Goal: Task Accomplishment & Management: Manage account settings

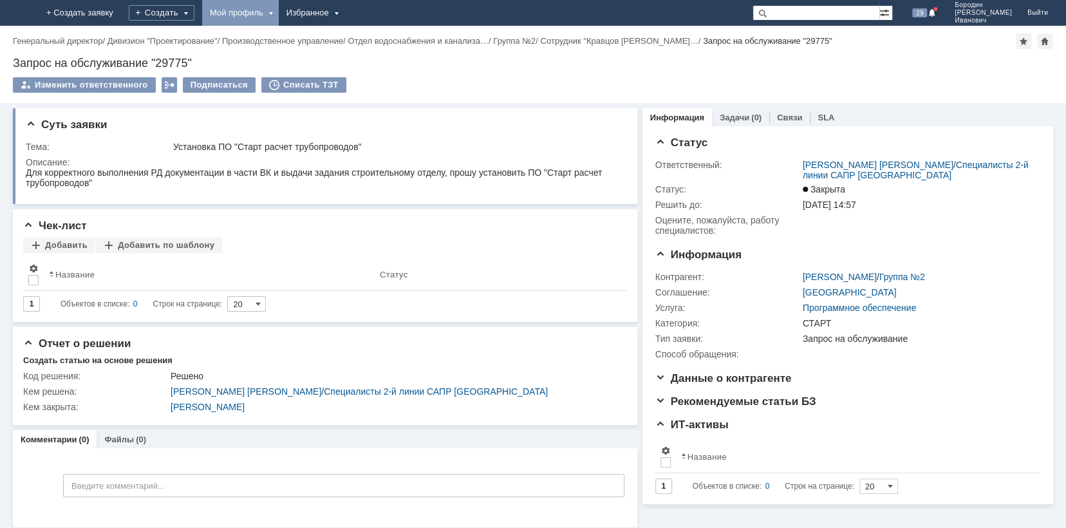
click at [279, 11] on div "Мой профиль" at bounding box center [240, 13] width 77 height 26
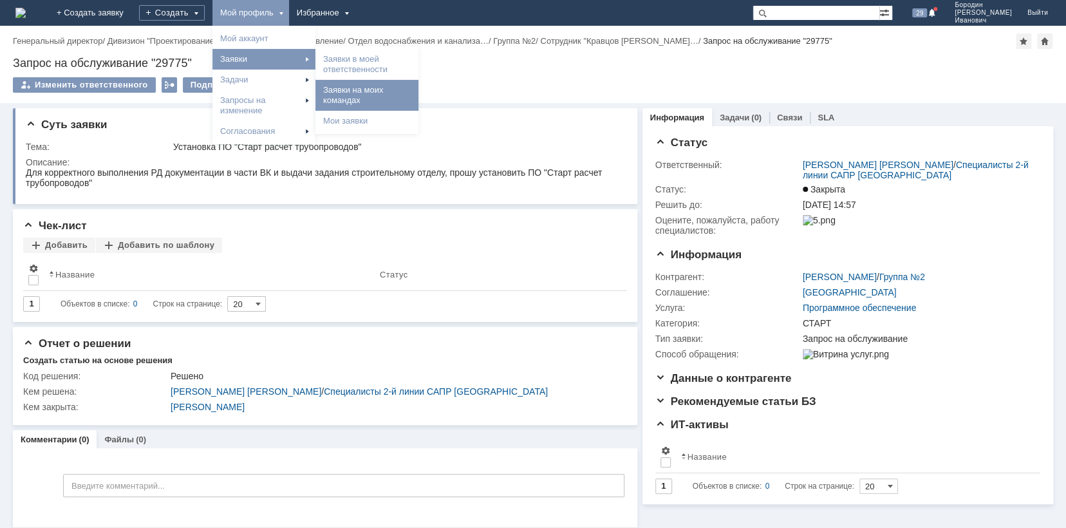
click at [393, 92] on link "Заявки на моих командах" at bounding box center [367, 95] width 98 height 26
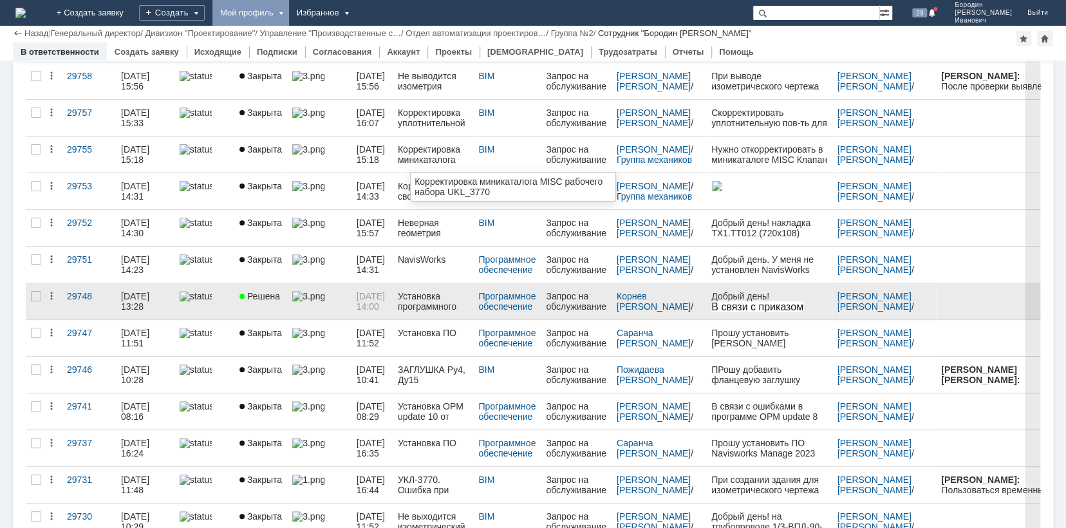
scroll to position [193, 0]
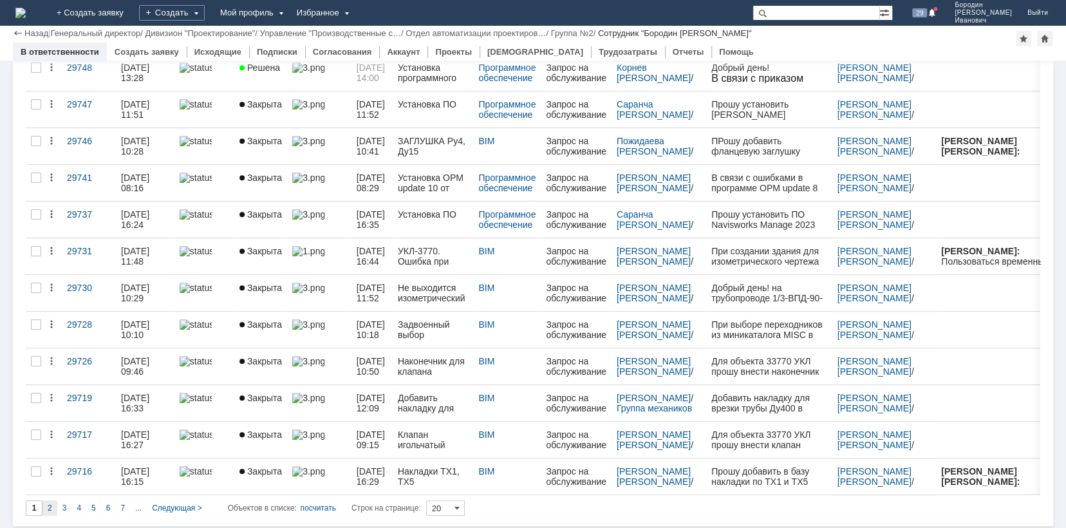
click at [49, 507] on span "2" at bounding box center [50, 507] width 5 height 9
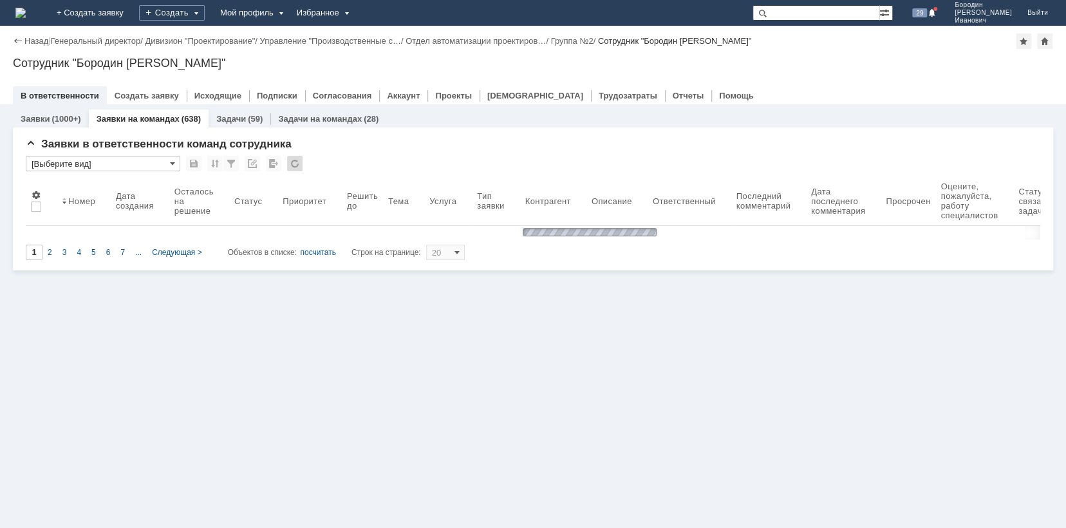
type input "2"
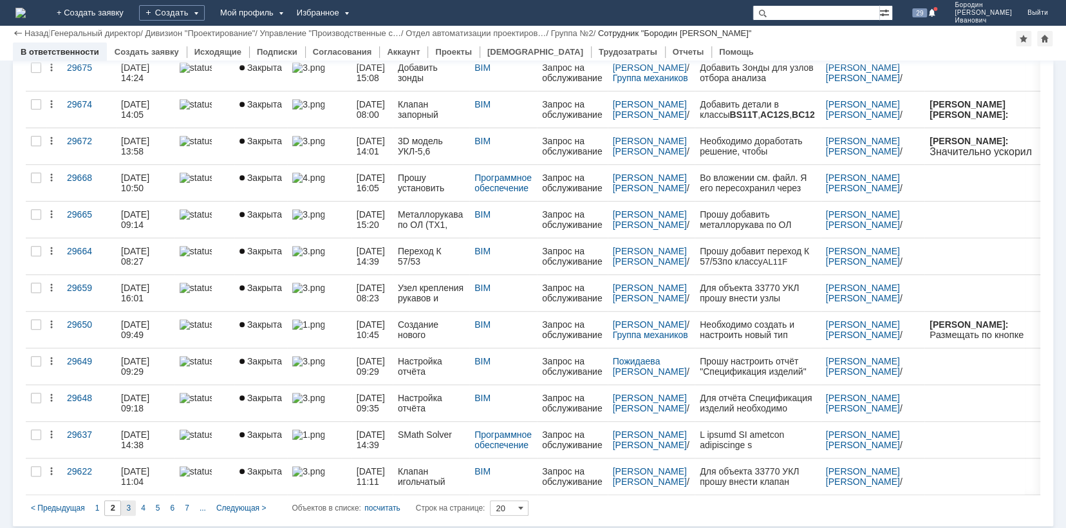
click at [132, 503] on div "3" at bounding box center [128, 507] width 15 height 15
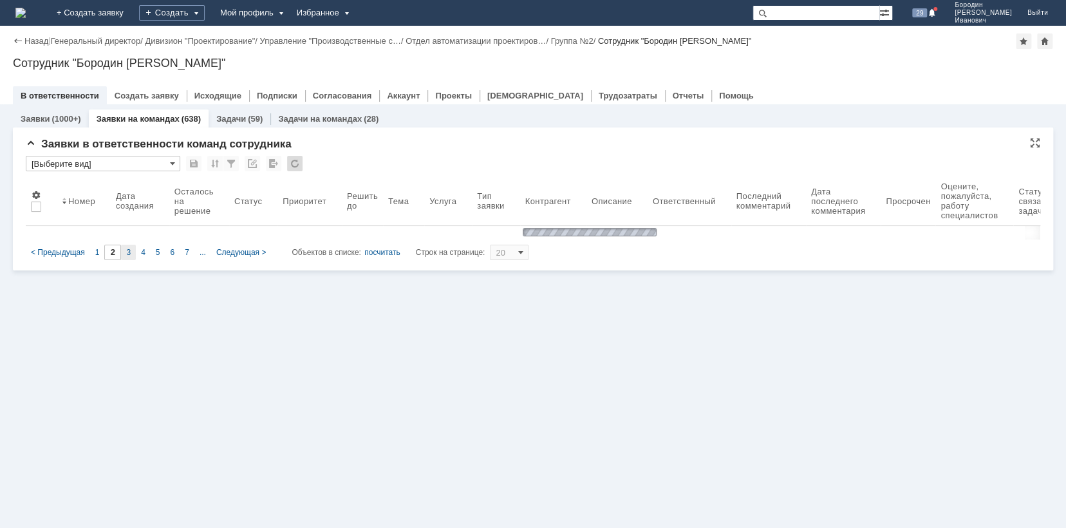
type input "3"
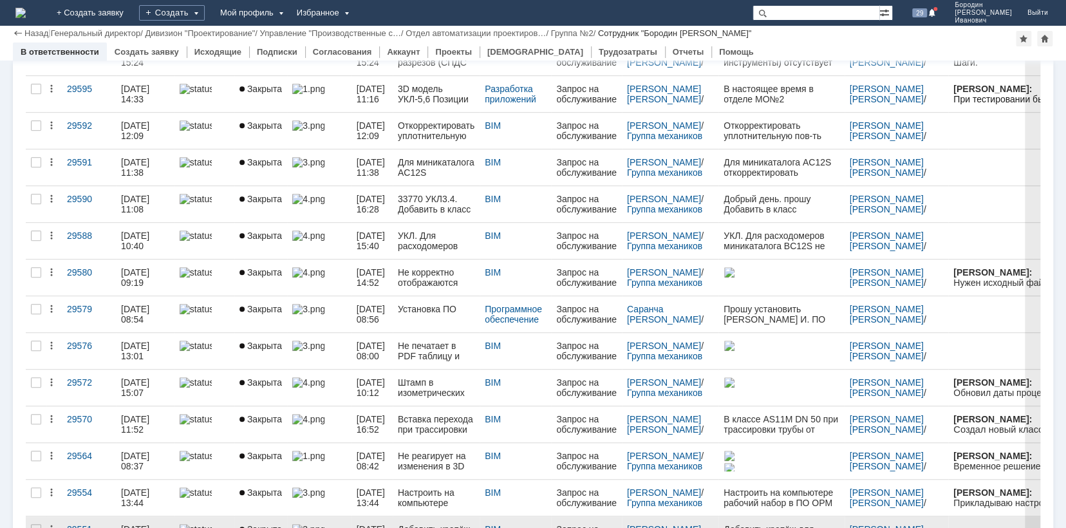
scroll to position [421, 0]
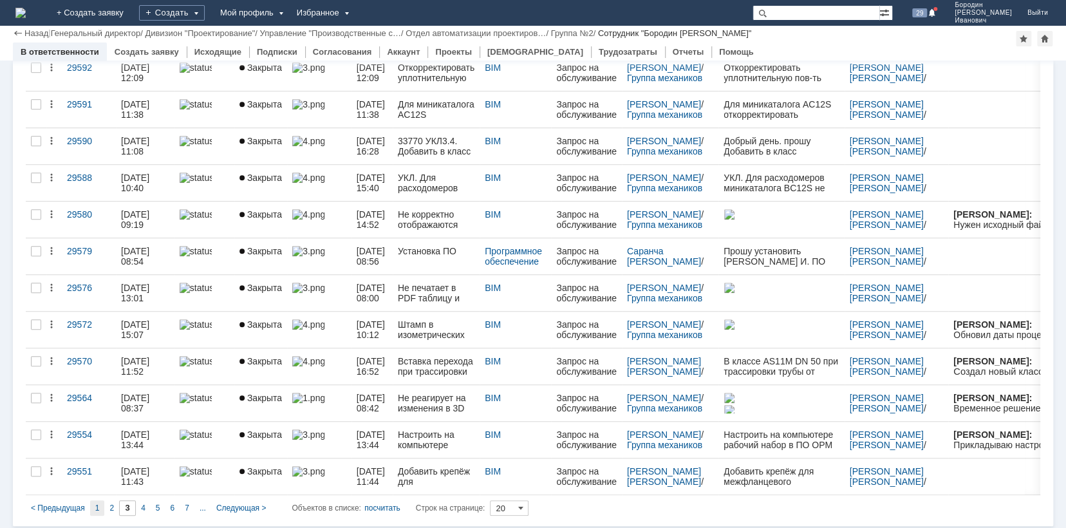
click at [97, 505] on span "1" at bounding box center [97, 507] width 5 height 9
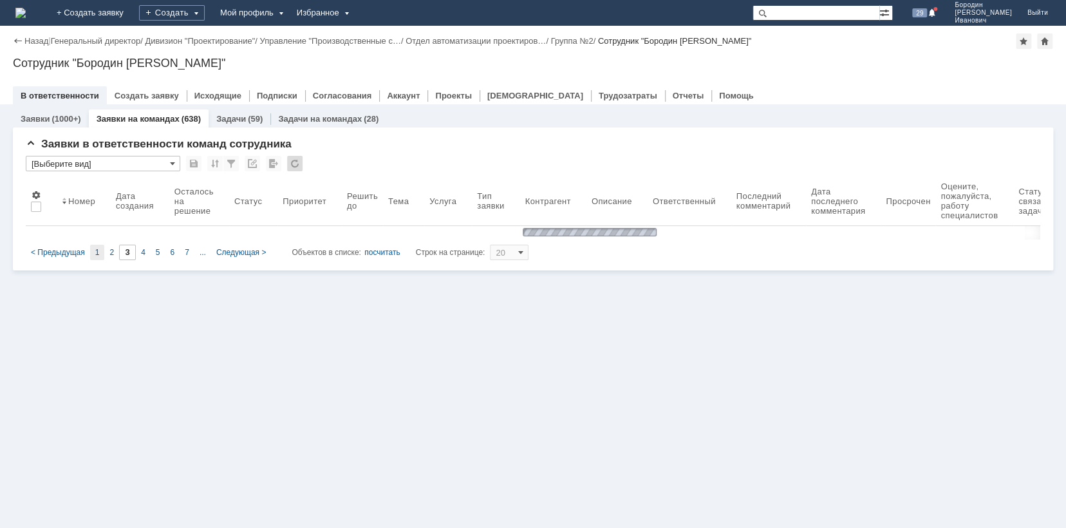
scroll to position [0, 0]
type input "1"
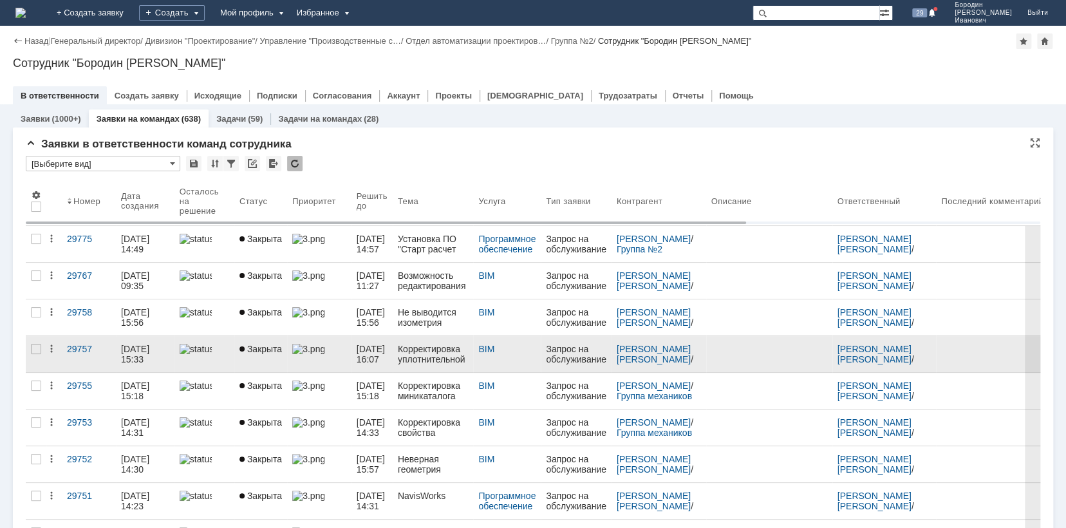
scroll to position [50, 0]
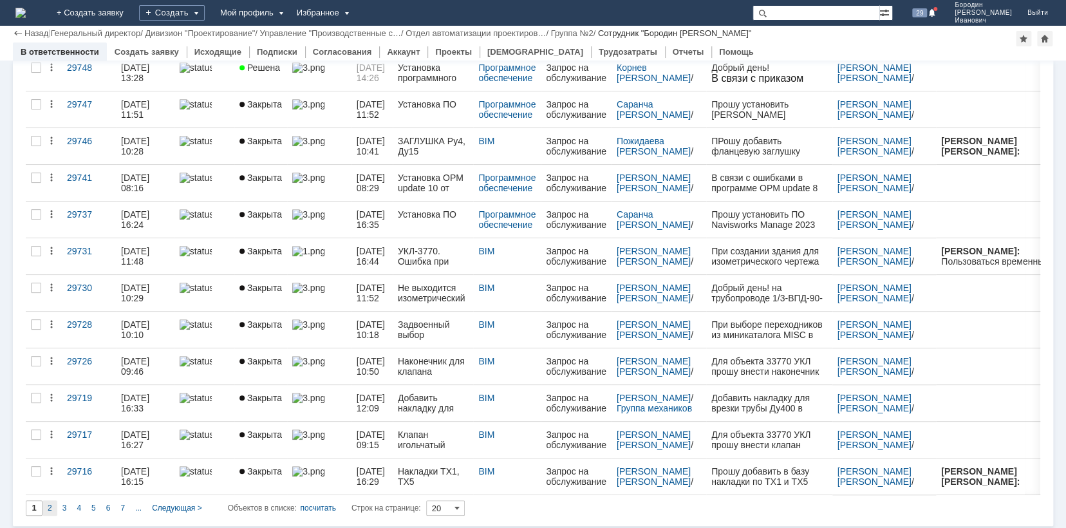
click at [49, 503] on span "2" at bounding box center [50, 507] width 5 height 9
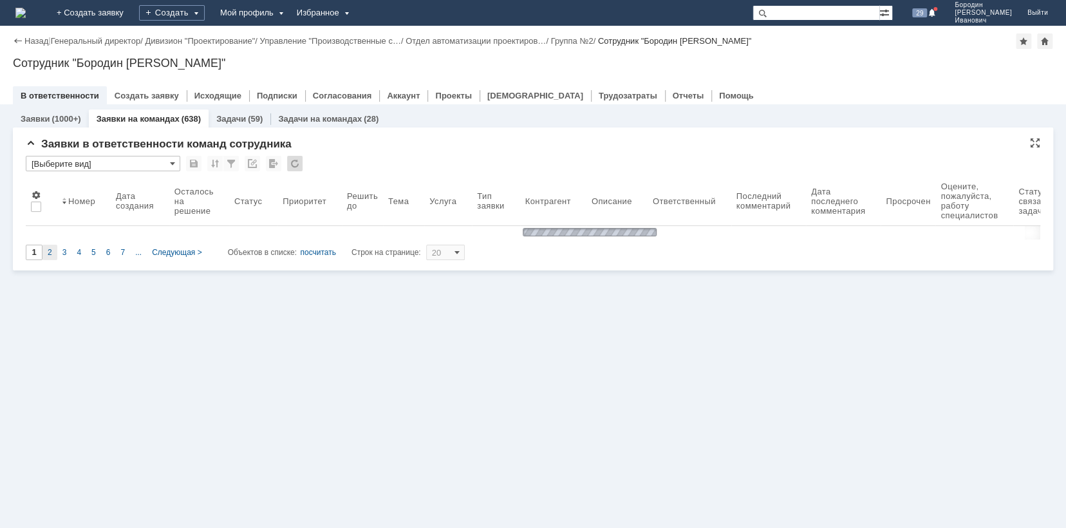
type input "2"
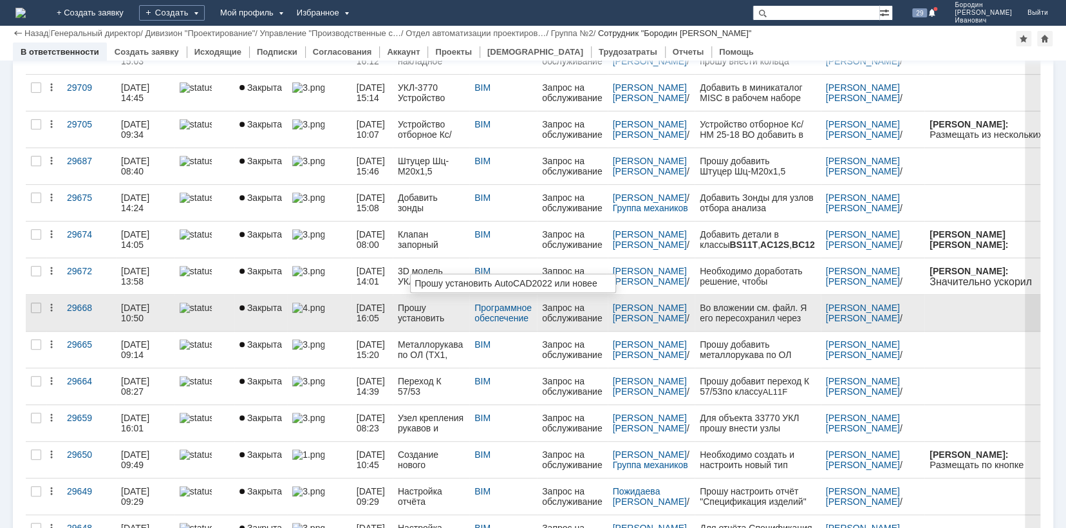
click at [425, 313] on div "Прошу установить AutoCAD2022 или новее" at bounding box center [431, 313] width 66 height 21
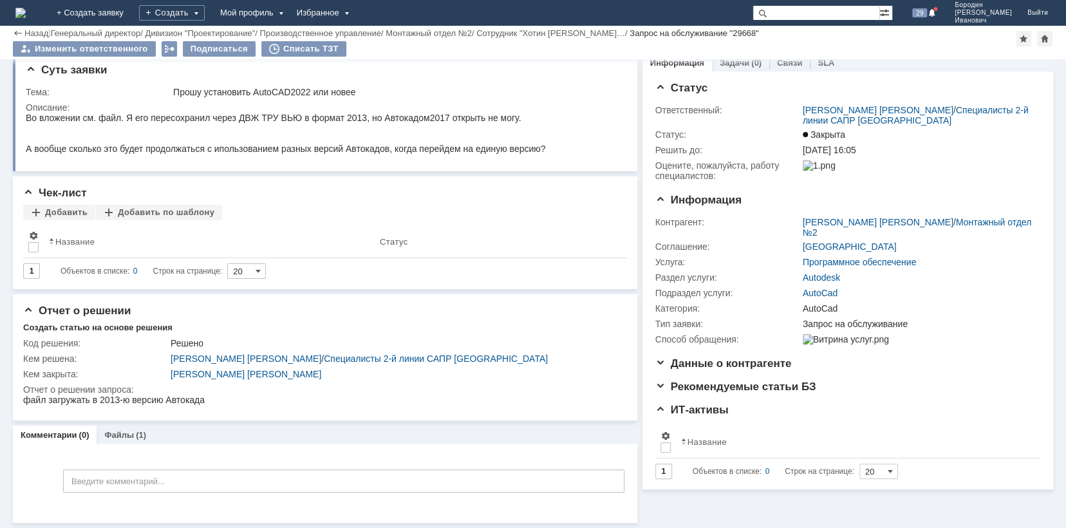
scroll to position [11, 0]
click at [131, 432] on link "Файлы" at bounding box center [119, 435] width 30 height 10
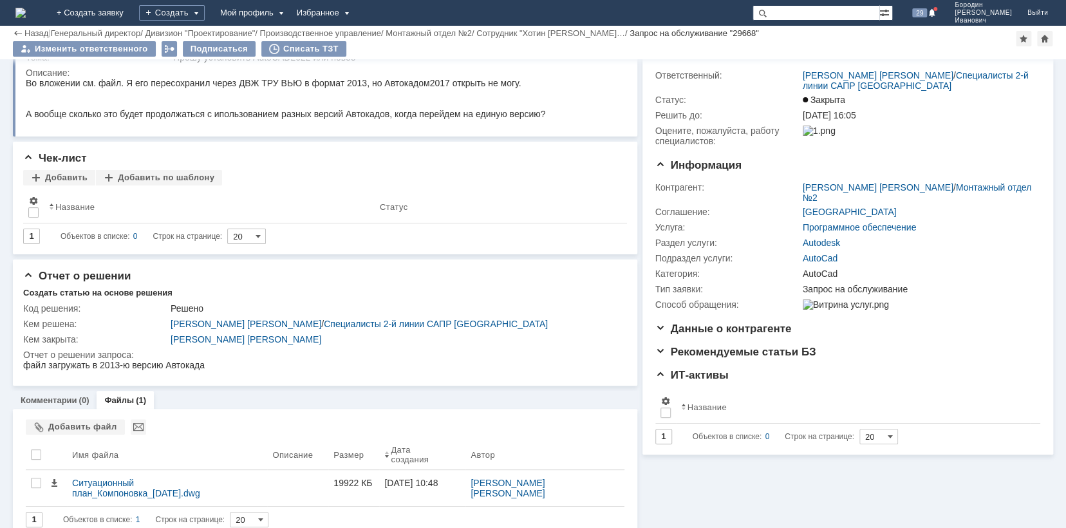
scroll to position [41, 0]
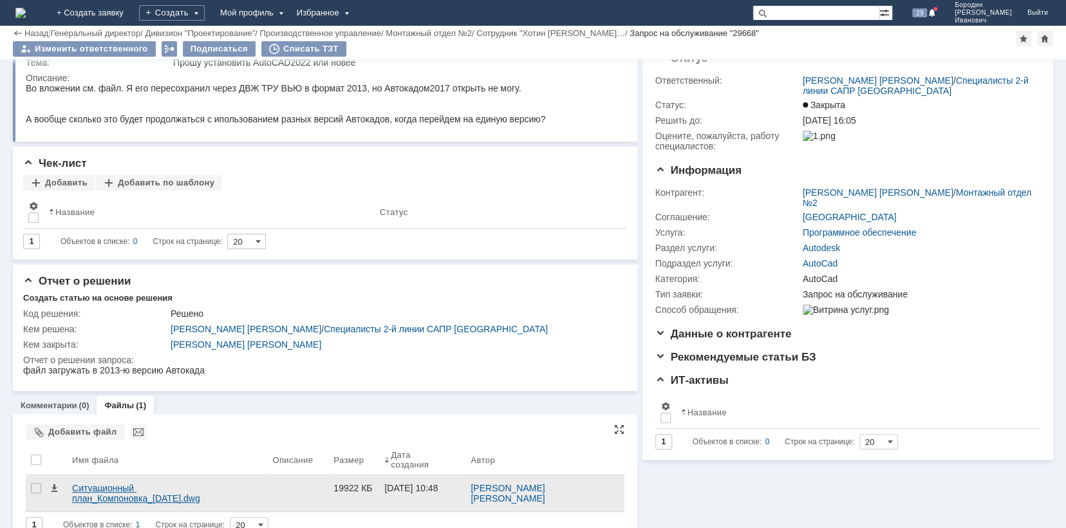
click at [214, 483] on div "Ситуационный план_Компоновка_[DATE].dwg" at bounding box center [167, 493] width 190 height 21
